Goal: Navigation & Orientation: Find specific page/section

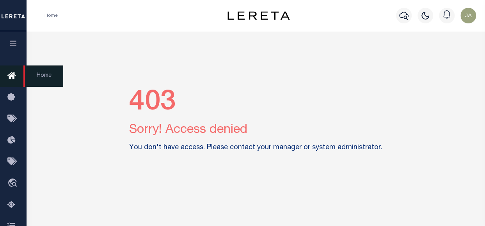
click at [14, 75] on icon at bounding box center [13, 76] width 12 height 10
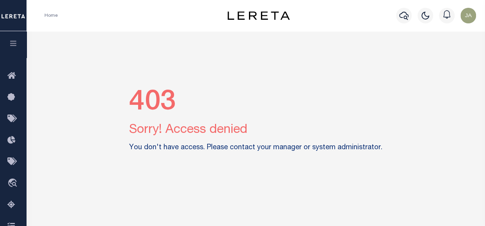
click at [472, 16] on img "button" at bounding box center [468, 16] width 16 height 16
click at [439, 56] on span "Sign out" at bounding box center [437, 55] width 22 height 5
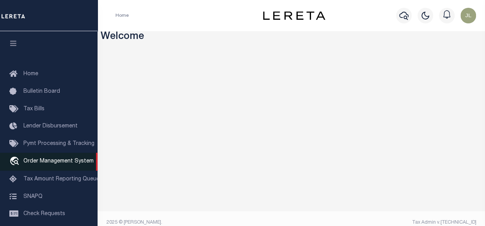
click at [56, 164] on span "Order Management System" at bounding box center [58, 161] width 70 height 5
